Goal: Task Accomplishment & Management: Manage account settings

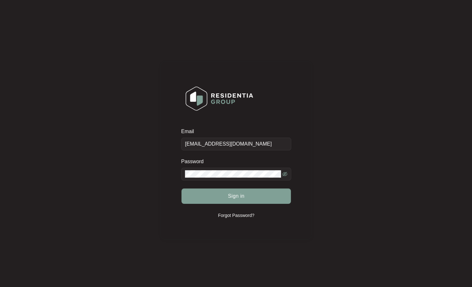
click at [247, 196] on div "Sign in" at bounding box center [236, 196] width 110 height 16
click at [233, 194] on span "Sign in" at bounding box center [236, 197] width 17 height 8
click at [234, 196] on span "Sign in" at bounding box center [236, 197] width 17 height 8
drag, startPoint x: 200, startPoint y: 144, endPoint x: 183, endPoint y: 144, distance: 17.3
click at [183, 144] on input "[EMAIL_ADDRESS][DOMAIN_NAME]" at bounding box center [236, 144] width 110 height 13
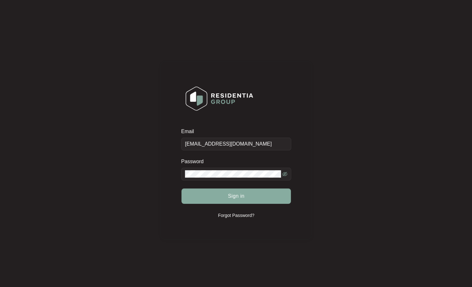
click at [246, 200] on button "Sign in" at bounding box center [237, 196] width 110 height 15
drag, startPoint x: 197, startPoint y: 144, endPoint x: 176, endPoint y: 143, distance: 20.2
click at [178, 143] on div "Email [EMAIL_ADDRESS][DOMAIN_NAME] Password Sign in Forgot Password?" at bounding box center [236, 150] width 152 height 179
type input "[EMAIL_ADDRESS][DOMAIN_NAME]"
click at [366, 189] on div "Email [EMAIL_ADDRESS][DOMAIN_NAME] Password Sign in Forgot Password?" at bounding box center [236, 150] width 460 height 288
